Goal: Task Accomplishment & Management: Use online tool/utility

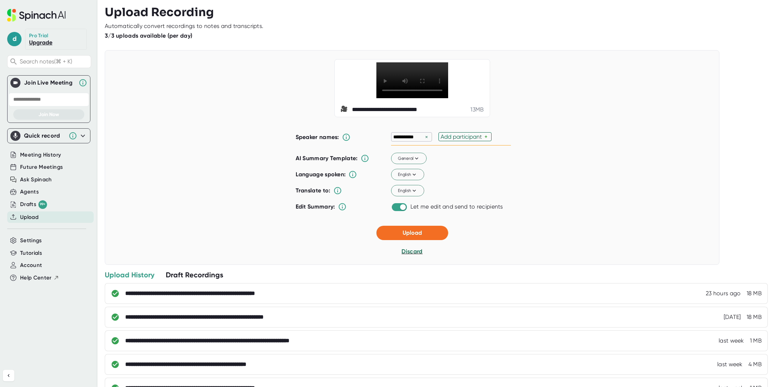
click at [453, 140] on div "Add participant" at bounding box center [463, 136] width 44 height 7
click at [453, 140] on div "✓" at bounding box center [452, 136] width 6 height 7
type input "Matan"
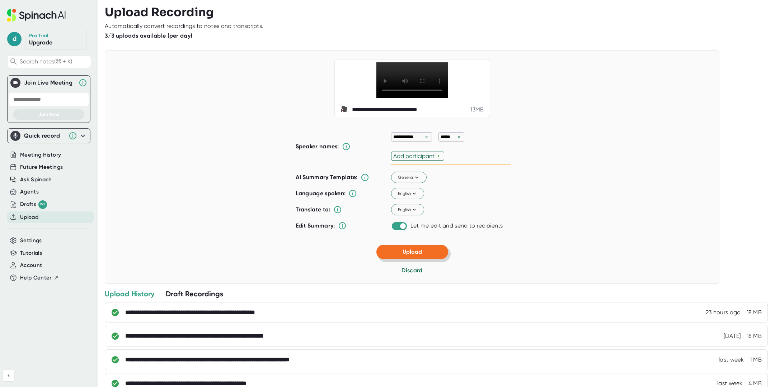
click at [419, 251] on div "**********" at bounding box center [412, 167] width 615 height 234
click at [423, 259] on button "Upload" at bounding box center [412, 252] width 72 height 14
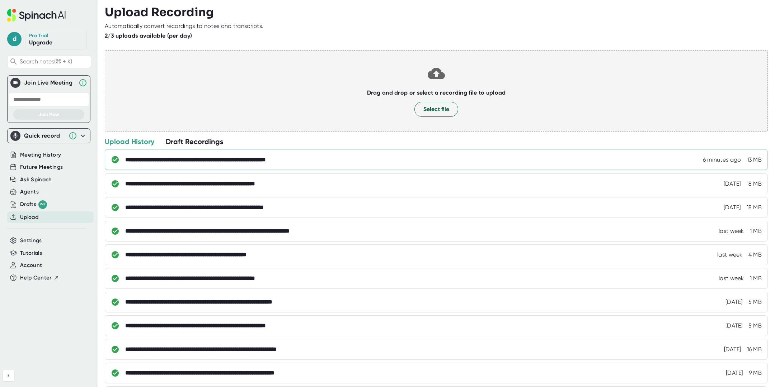
click at [235, 159] on div "**********" at bounding box center [217, 159] width 184 height 7
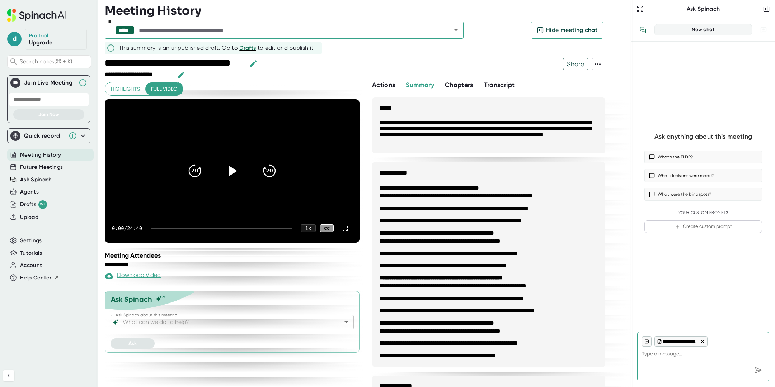
click at [494, 78] on div at bounding box center [411, 69] width 304 height 23
click at [603, 63] on div "**********" at bounding box center [357, 69] width 504 height 23
click at [601, 64] on icon at bounding box center [597, 64] width 9 height 9
click at [611, 90] on div "Copy Transcript" at bounding box center [629, 90] width 44 height 7
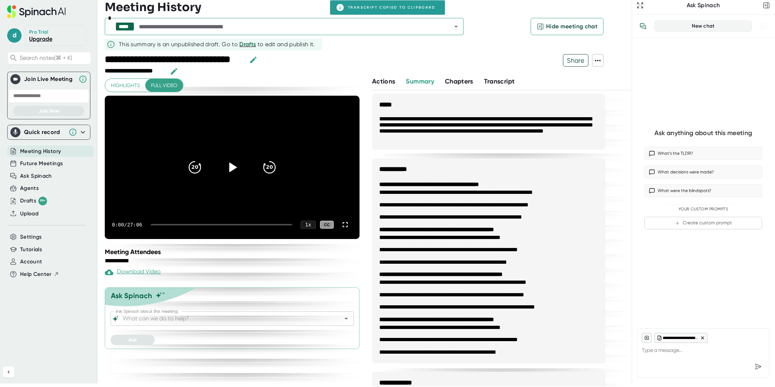
click at [602, 61] on span at bounding box center [597, 60] width 11 height 9
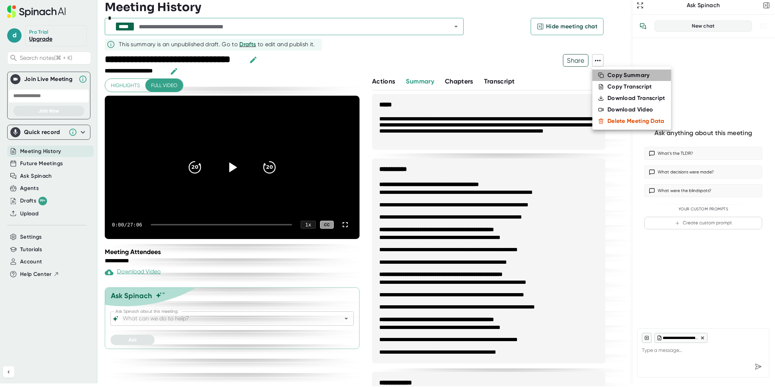
click at [607, 74] on li "Copy Summary" at bounding box center [631, 75] width 79 height 11
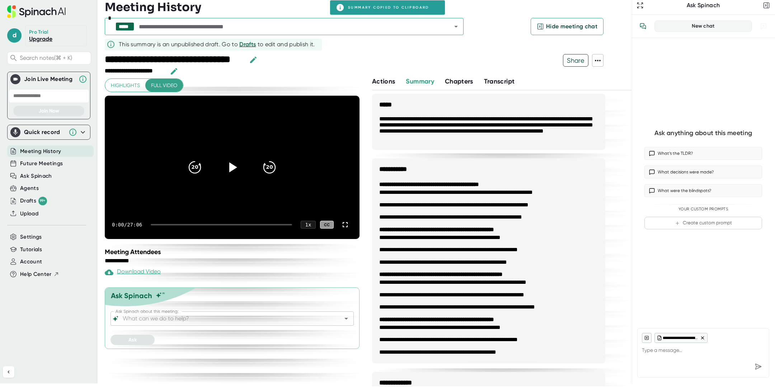
click at [602, 61] on icon at bounding box center [597, 60] width 9 height 9
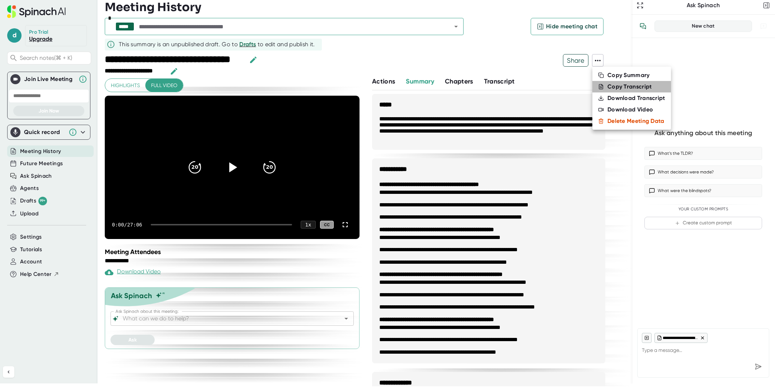
click at [616, 86] on div "Copy Transcript" at bounding box center [629, 86] width 44 height 7
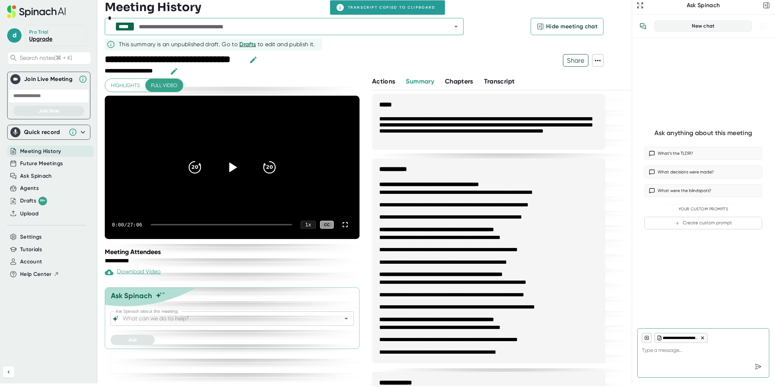
click at [599, 58] on icon at bounding box center [597, 60] width 9 height 9
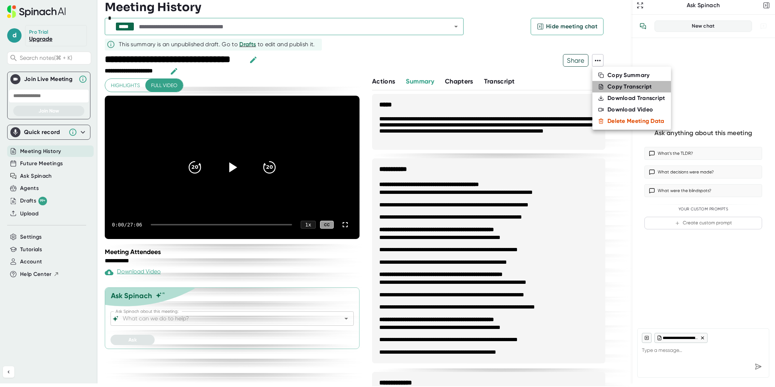
click at [610, 86] on div "Copy Transcript" at bounding box center [629, 86] width 44 height 7
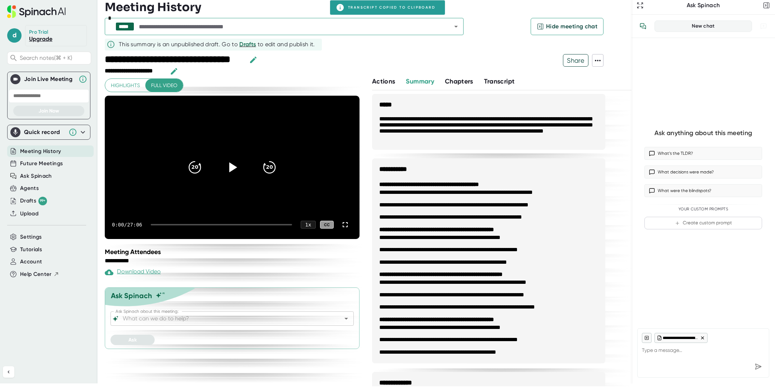
click at [595, 65] on span at bounding box center [597, 60] width 11 height 9
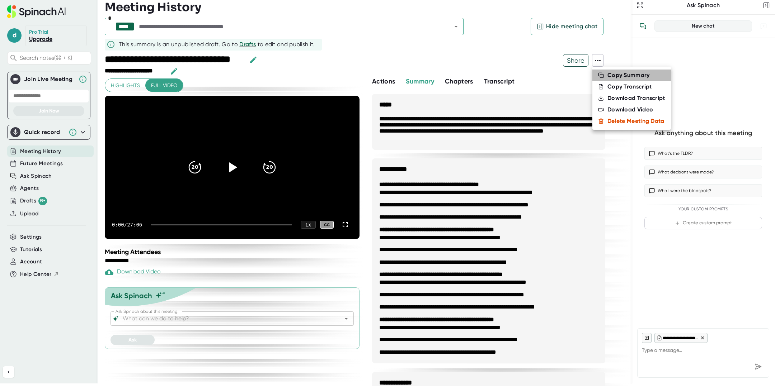
click at [605, 75] on li "Copy Summary" at bounding box center [631, 75] width 79 height 11
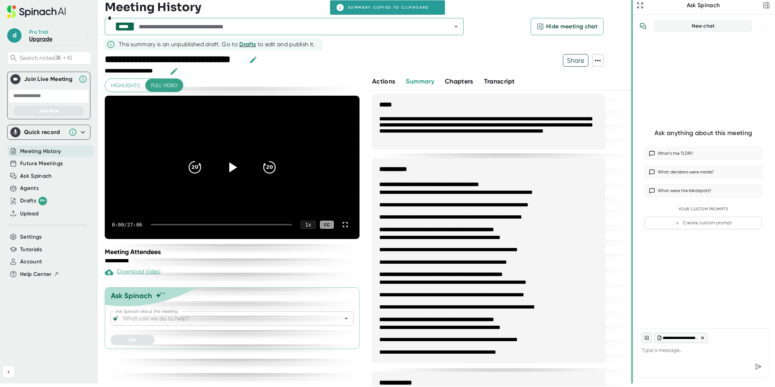
type textarea "x"
